Goal: Information Seeking & Learning: Learn about a topic

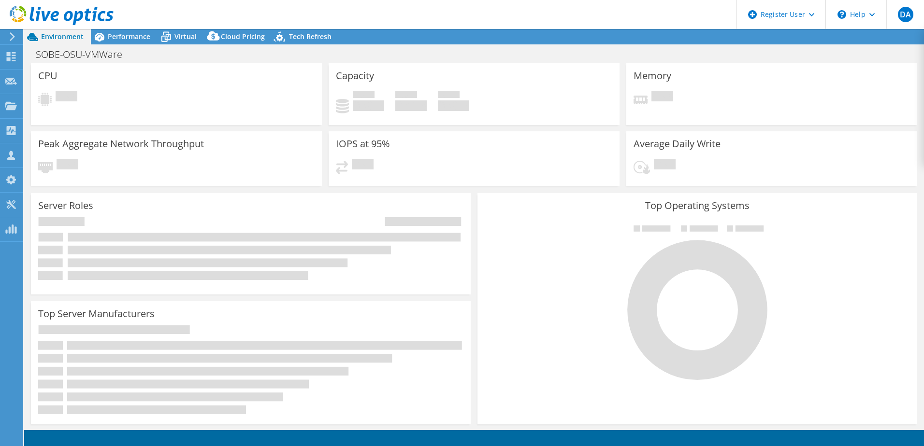
select select "USD"
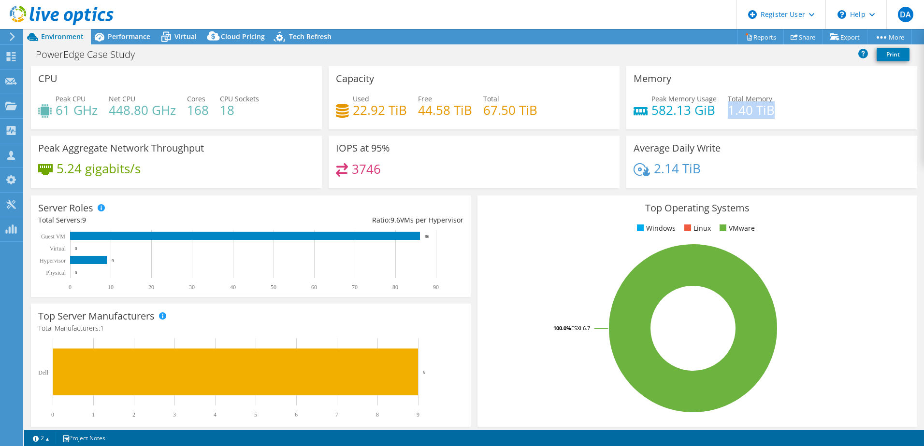
drag, startPoint x: 722, startPoint y: 112, endPoint x: 772, endPoint y: 112, distance: 49.8
click at [772, 112] on div "Peak Memory Usage 582.13 GiB Total Memory 1.40 TiB" at bounding box center [771, 109] width 276 height 31
drag, startPoint x: 646, startPoint y: 108, endPoint x: 731, endPoint y: 101, distance: 85.3
click at [731, 101] on div "Peak Memory Usage 582.13 GiB Total Memory 1.40 TiB" at bounding box center [771, 109] width 276 height 31
drag, startPoint x: 731, startPoint y: 101, endPoint x: 719, endPoint y: 117, distance: 20.3
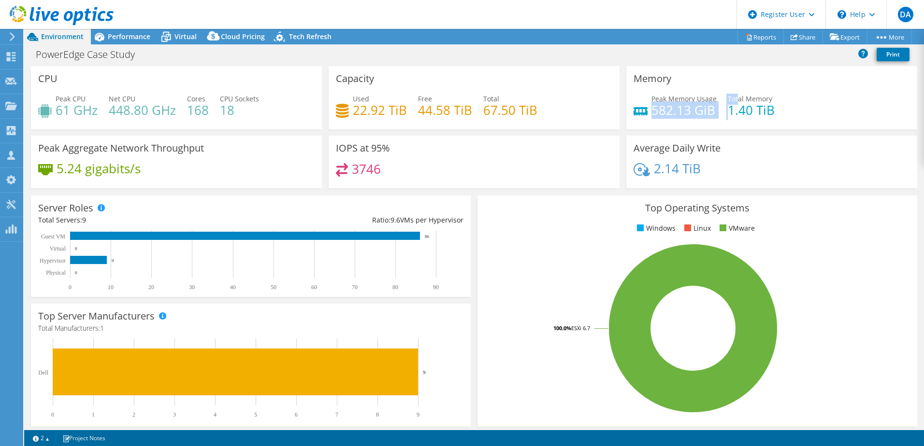
click at [719, 117] on div "Peak Memory Usage 582.13 GiB Total Memory 1.40 TiB" at bounding box center [771, 109] width 276 height 31
drag, startPoint x: 645, startPoint y: 119, endPoint x: 669, endPoint y: 111, distance: 24.9
click at [669, 111] on div "Peak Memory Usage 582.13 GiB Total Memory 1.40 TiB" at bounding box center [771, 109] width 276 height 31
drag, startPoint x: 669, startPoint y: 111, endPoint x: 751, endPoint y: 106, distance: 81.8
click at [751, 106] on h4 "1.40 TiB" at bounding box center [751, 110] width 47 height 11
